Goal: Task Accomplishment & Management: Manage account settings

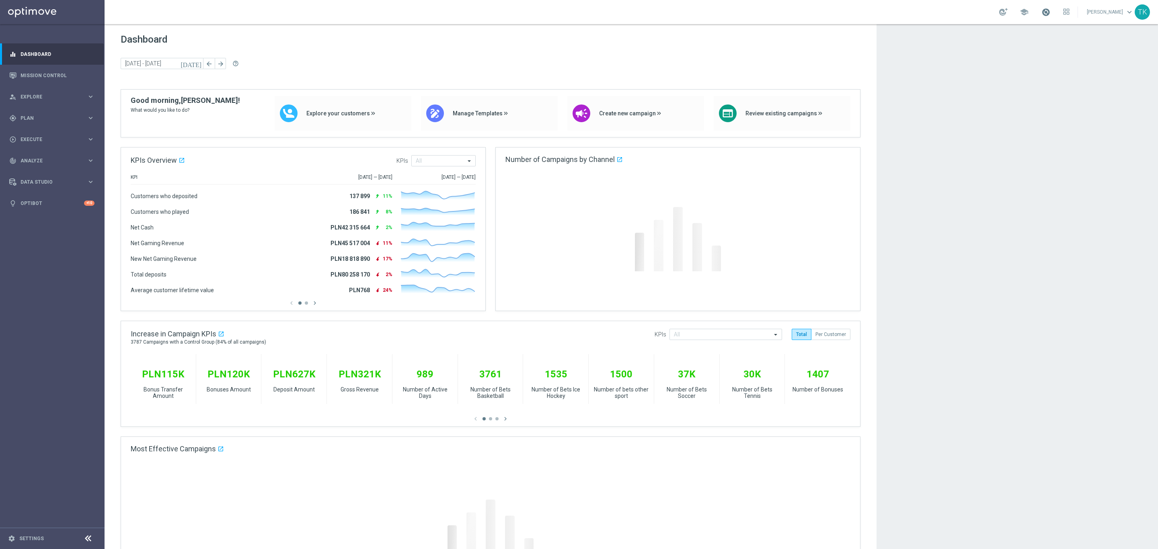
click at [1041, 10] on span at bounding box center [1045, 12] width 9 height 9
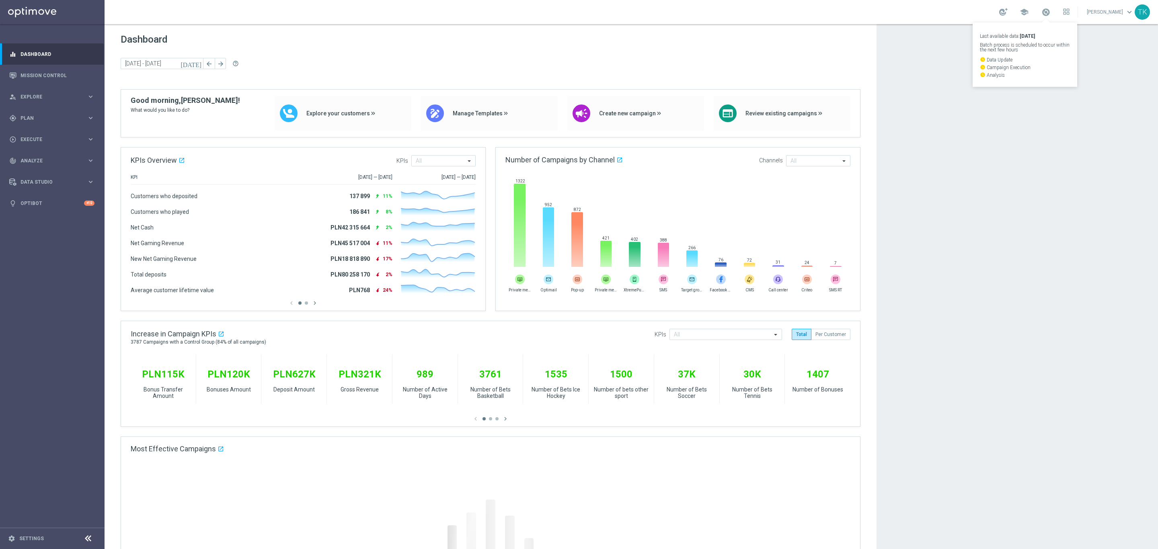
click at [1023, 117] on app-dashboard-grid "Dashboard today 08 Sep 2025 - 11 Sep 2025 arrow_back arrow_forward help_outline…" at bounding box center [631, 404] width 1053 height 760
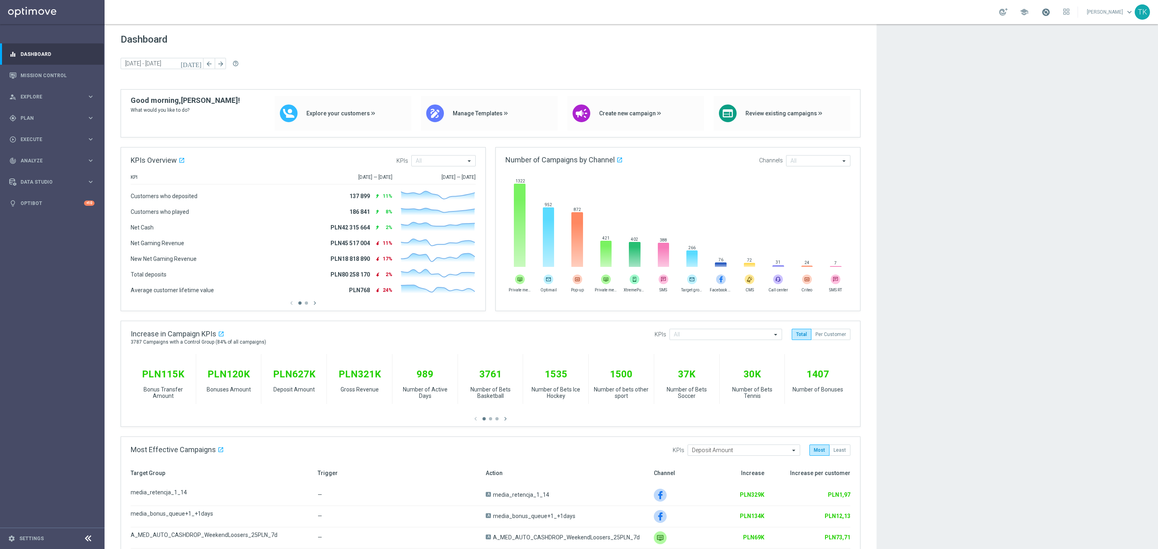
click at [1041, 10] on span at bounding box center [1045, 12] width 9 height 9
click at [1141, 17] on div "TK" at bounding box center [1141, 11] width 15 height 15
click at [1082, 122] on div "logout Logout" at bounding box center [1097, 120] width 80 height 14
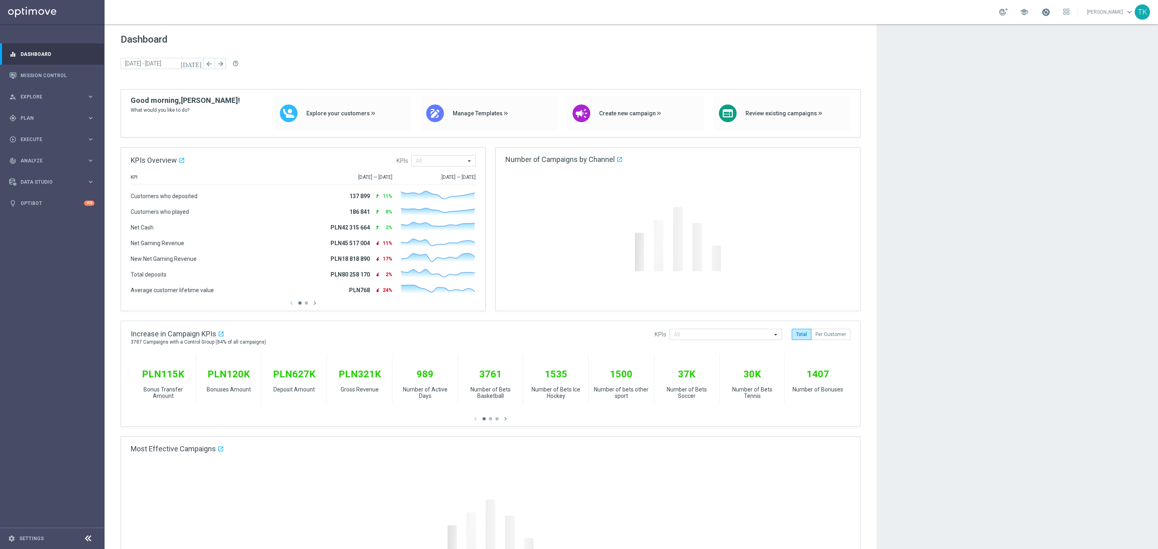
click at [1041, 13] on span at bounding box center [1045, 12] width 9 height 9
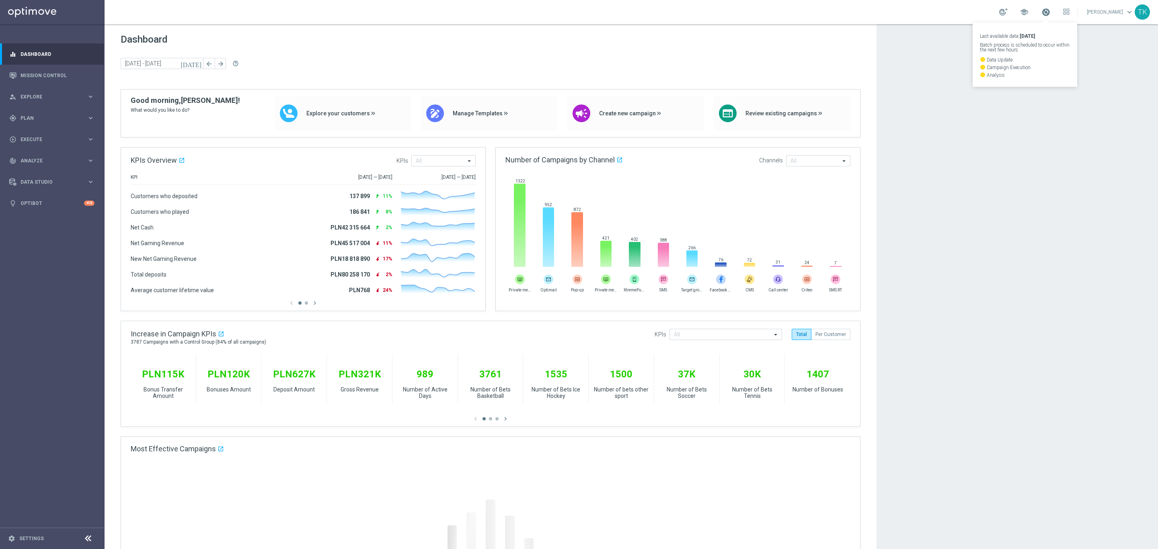
click at [1041, 13] on span at bounding box center [1045, 12] width 9 height 9
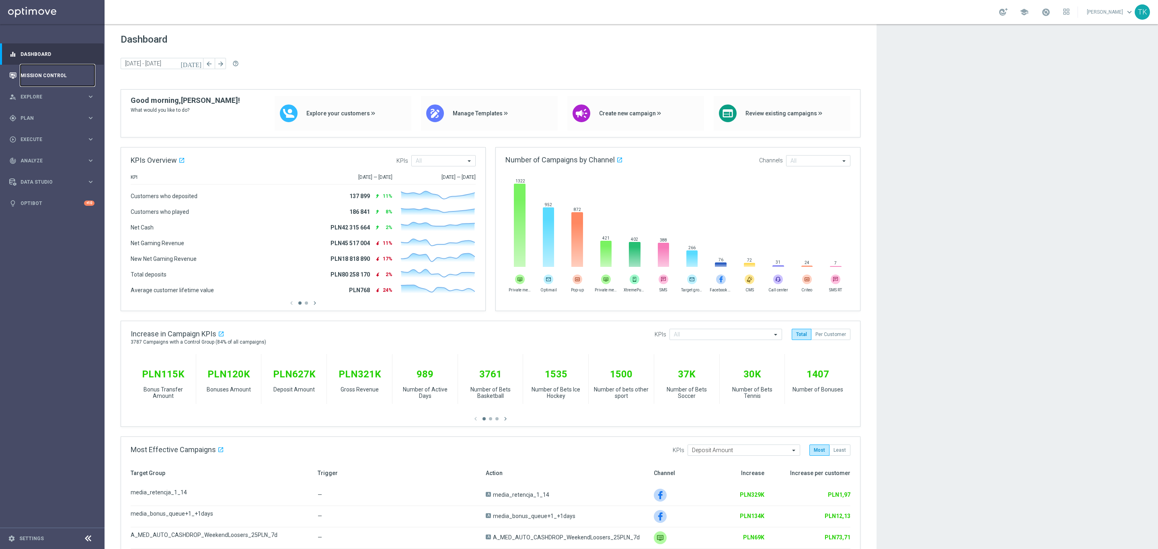
click at [44, 73] on link "Mission Control" at bounding box center [58, 75] width 74 height 21
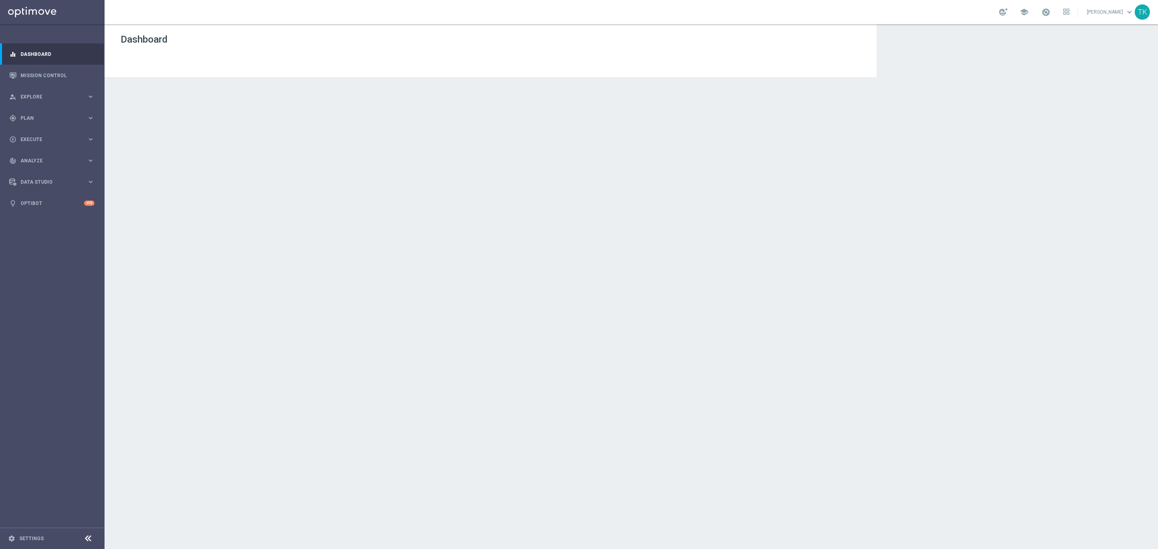
click at [1144, 8] on div "TK" at bounding box center [1141, 11] width 15 height 15
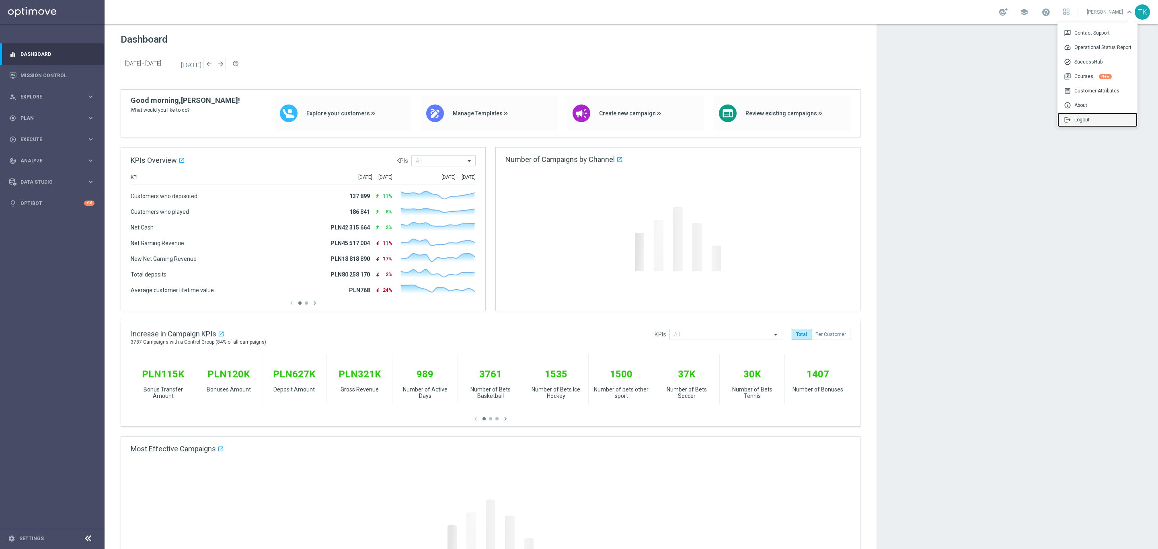
click at [1082, 121] on div "logout Logout" at bounding box center [1097, 120] width 80 height 14
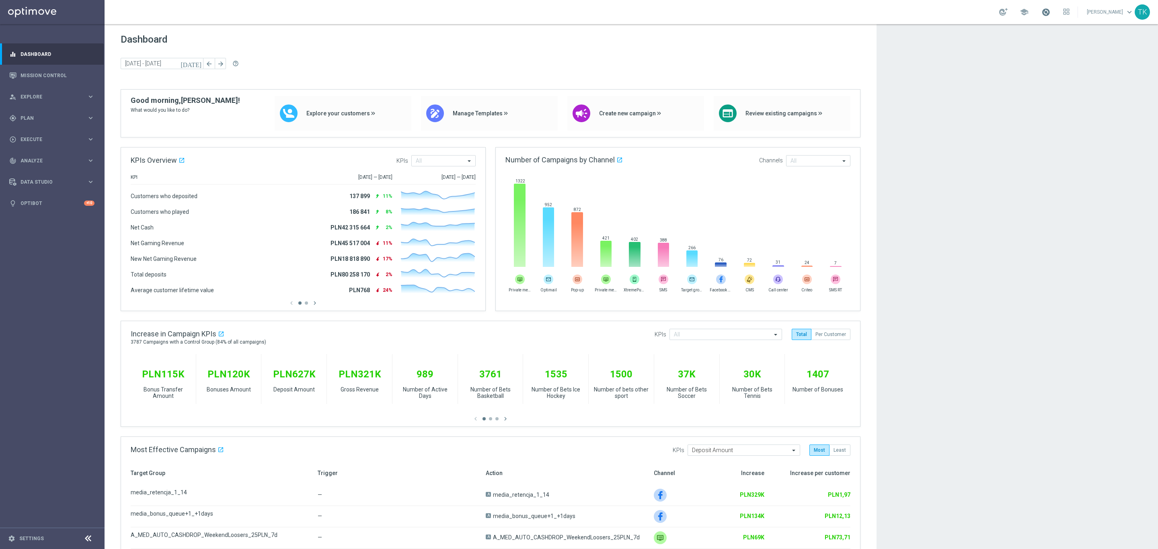
click at [1043, 10] on span at bounding box center [1045, 12] width 9 height 9
